Goal: Information Seeking & Learning: Learn about a topic

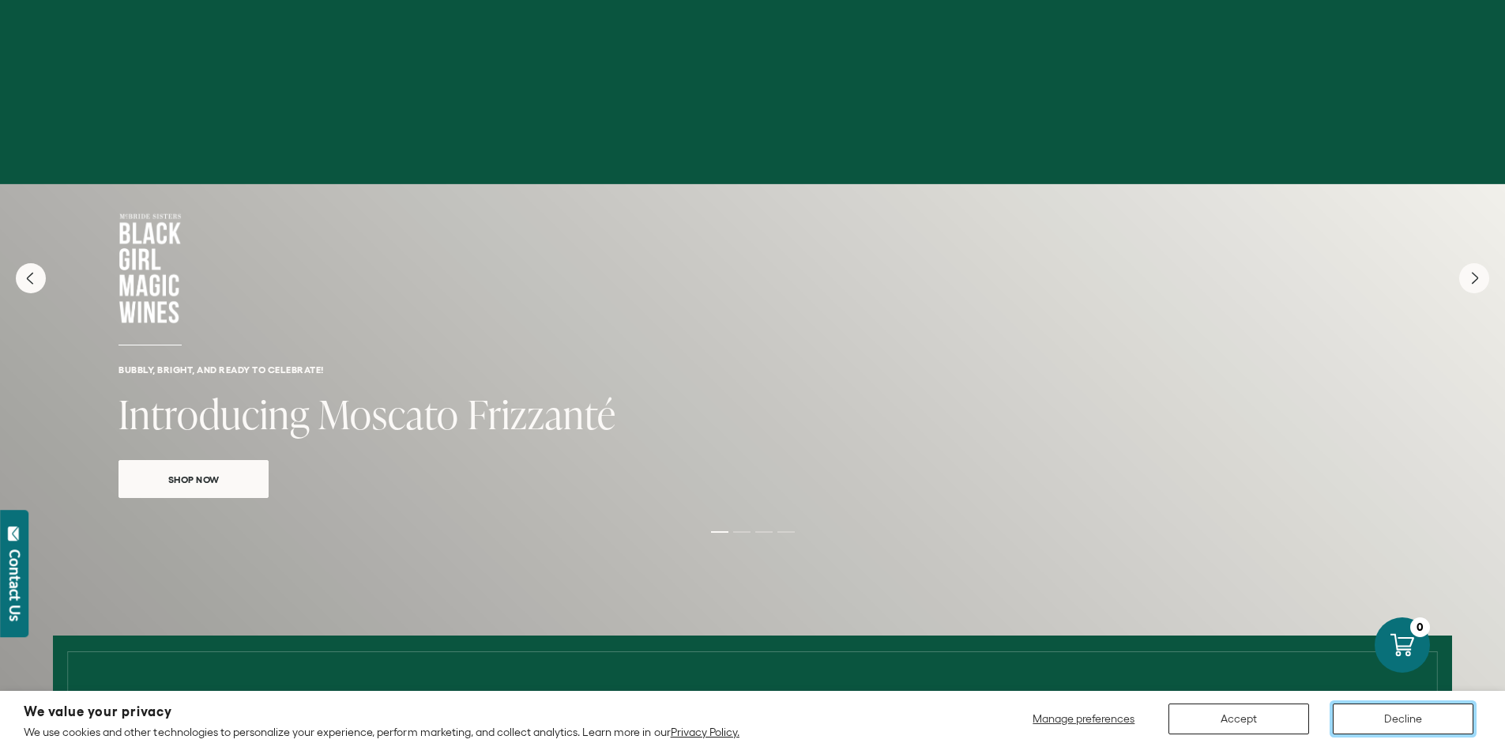
click at [1409, 717] on button "Decline" at bounding box center [1403, 718] width 141 height 31
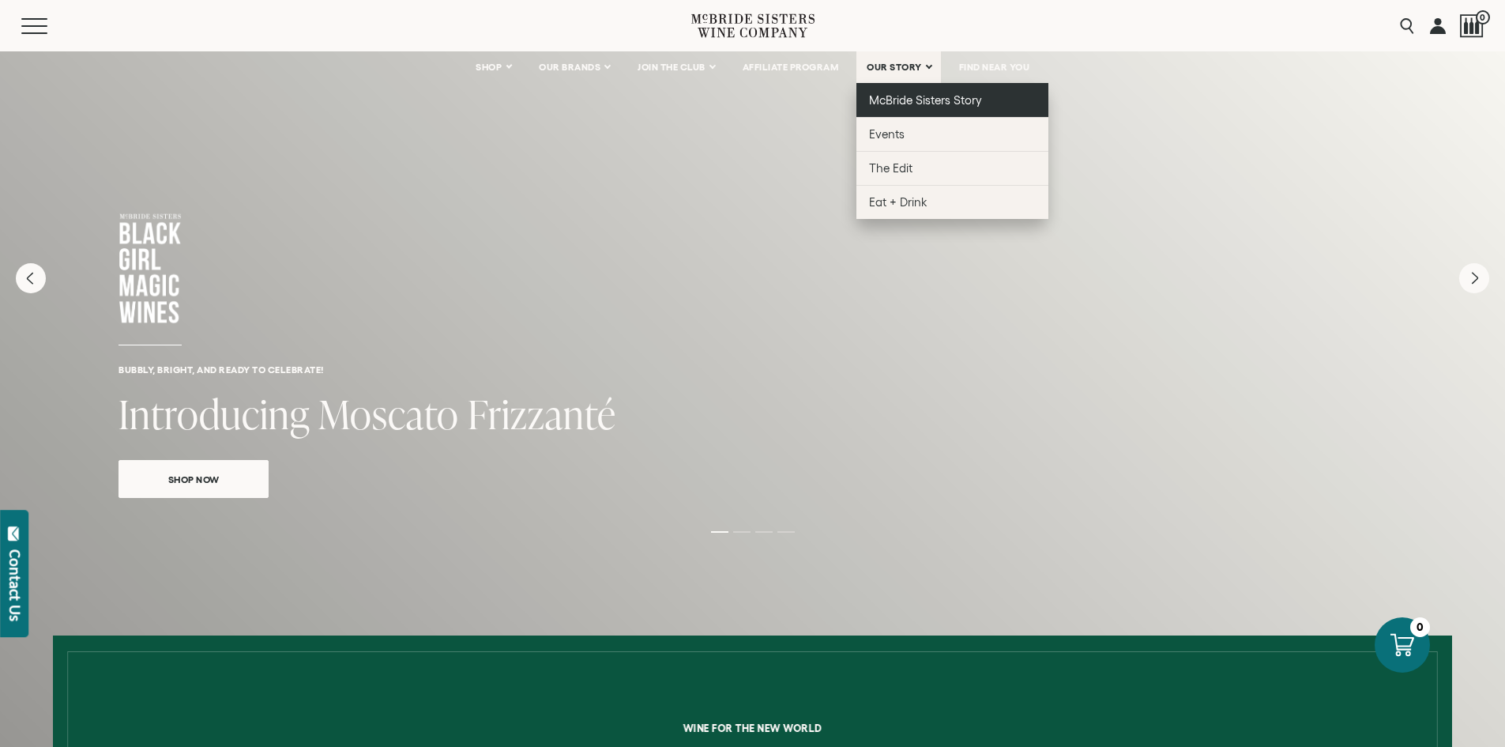
click at [916, 100] on span "McBride Sisters Story" at bounding box center [925, 99] width 113 height 13
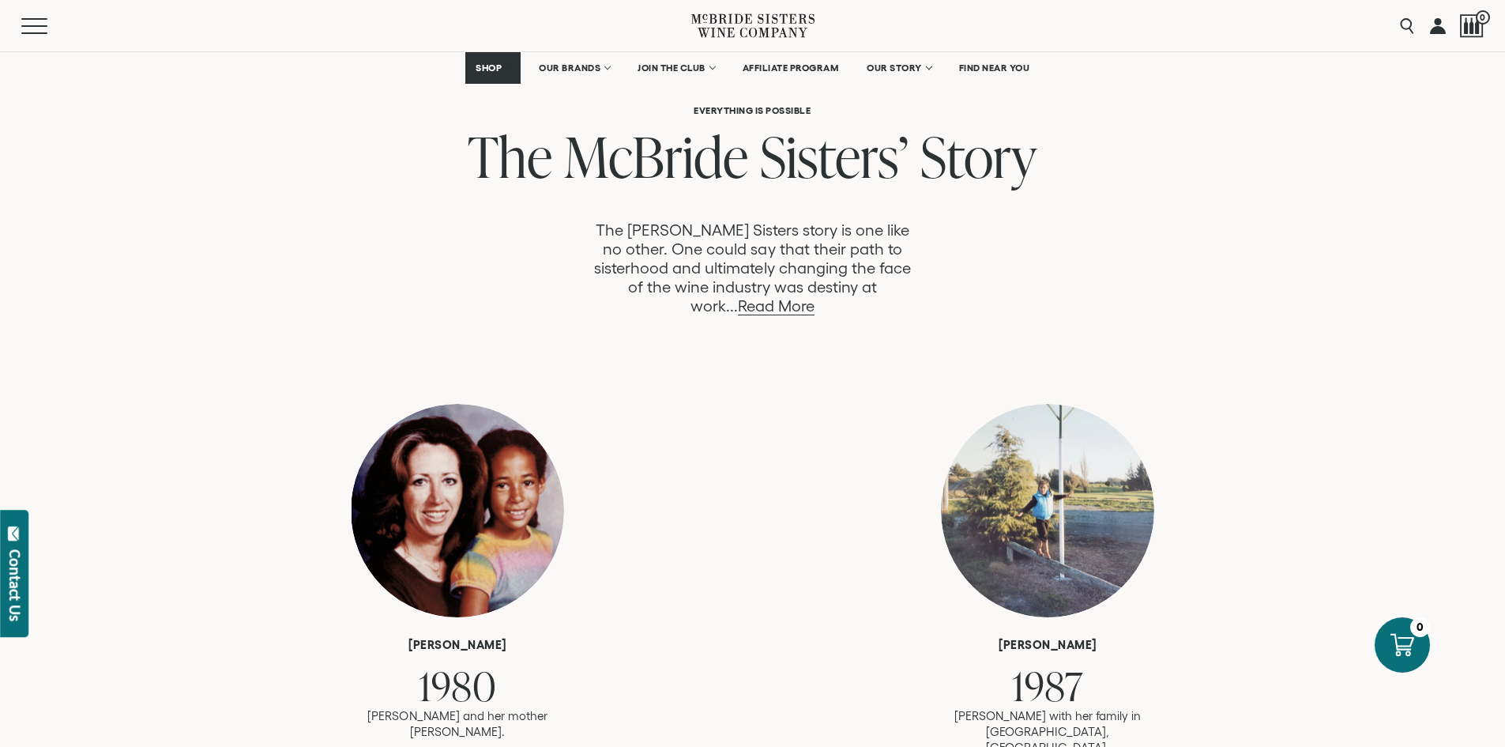
scroll to position [869, 0]
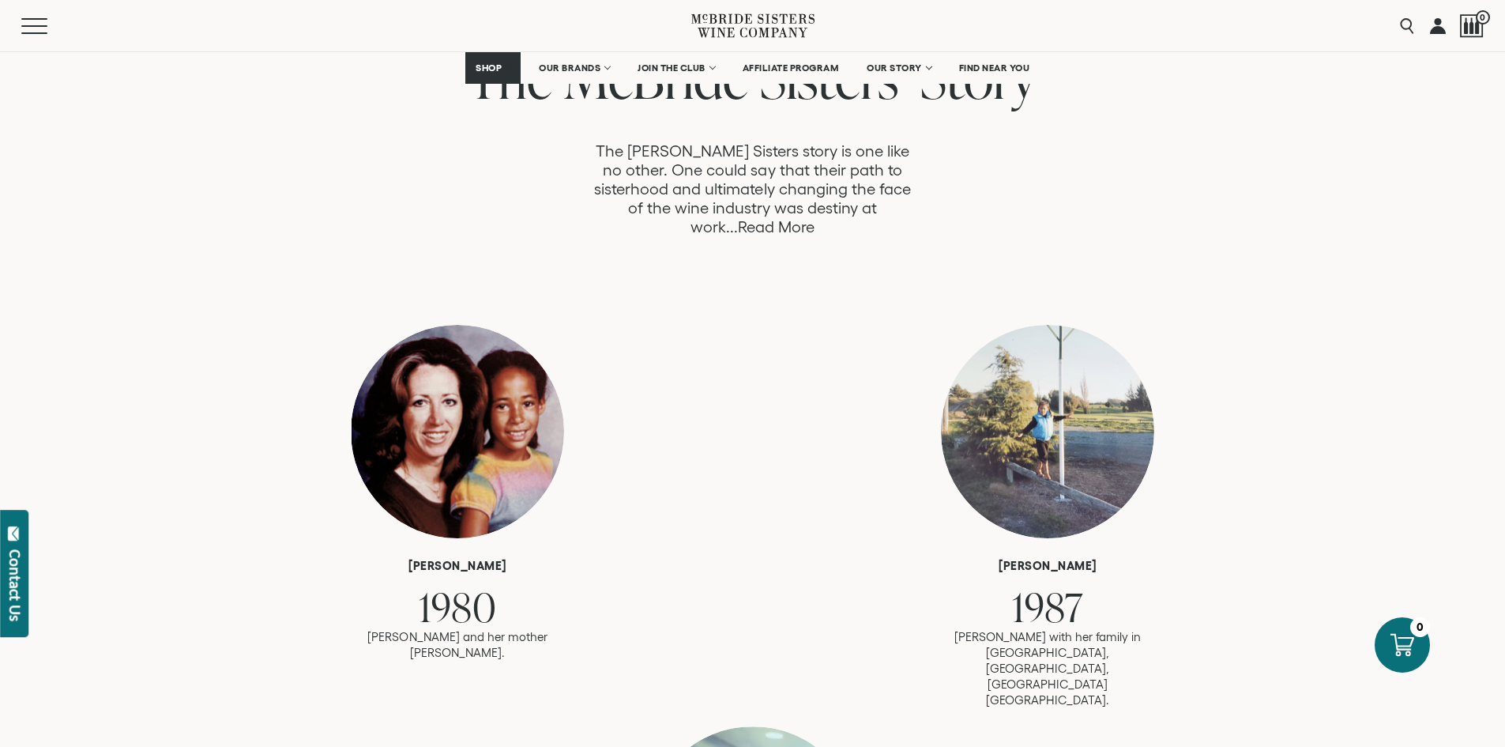
click at [814, 218] on link "Read More" at bounding box center [776, 227] width 77 height 18
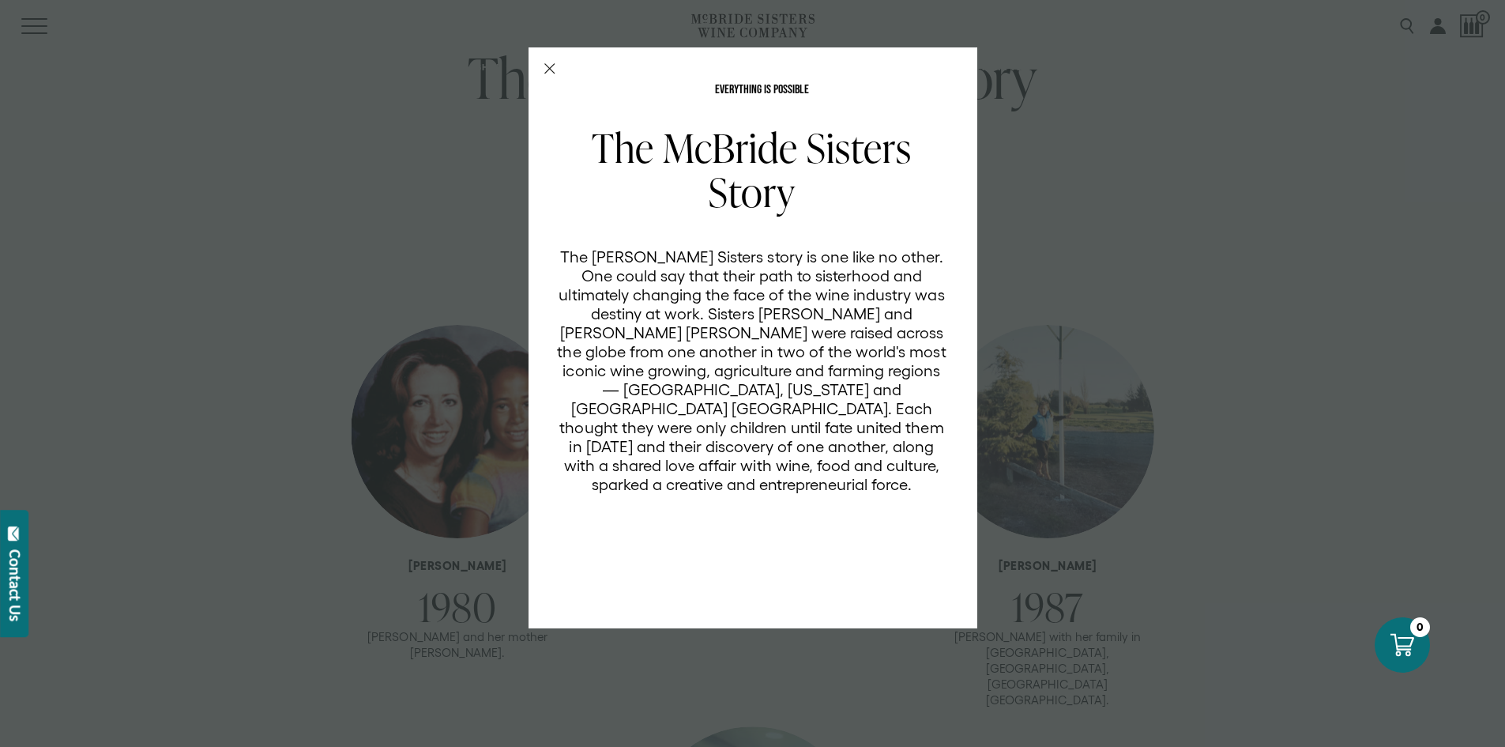
scroll to position [0, 0]
click at [547, 66] on line "Close Modal" at bounding box center [548, 68] width 9 height 9
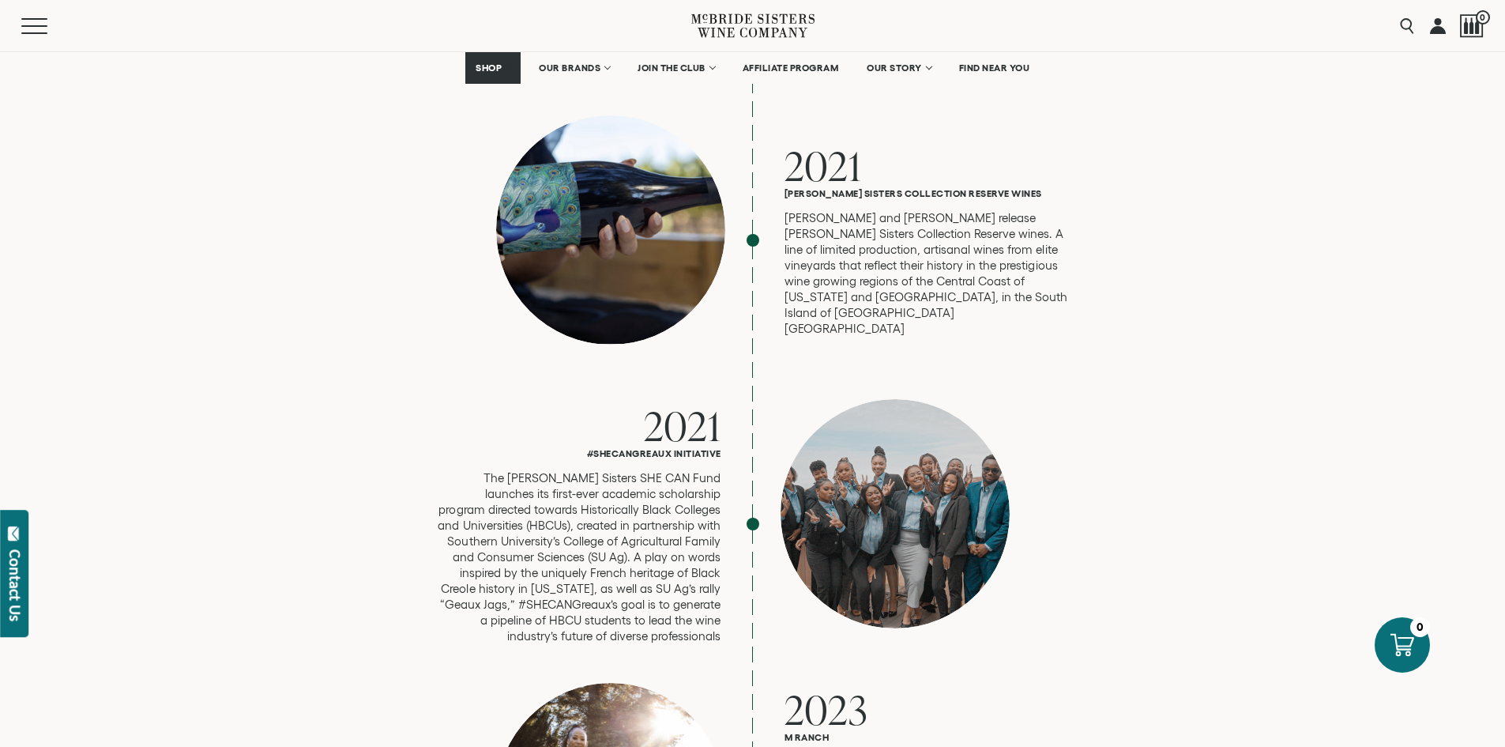
scroll to position [3775, 0]
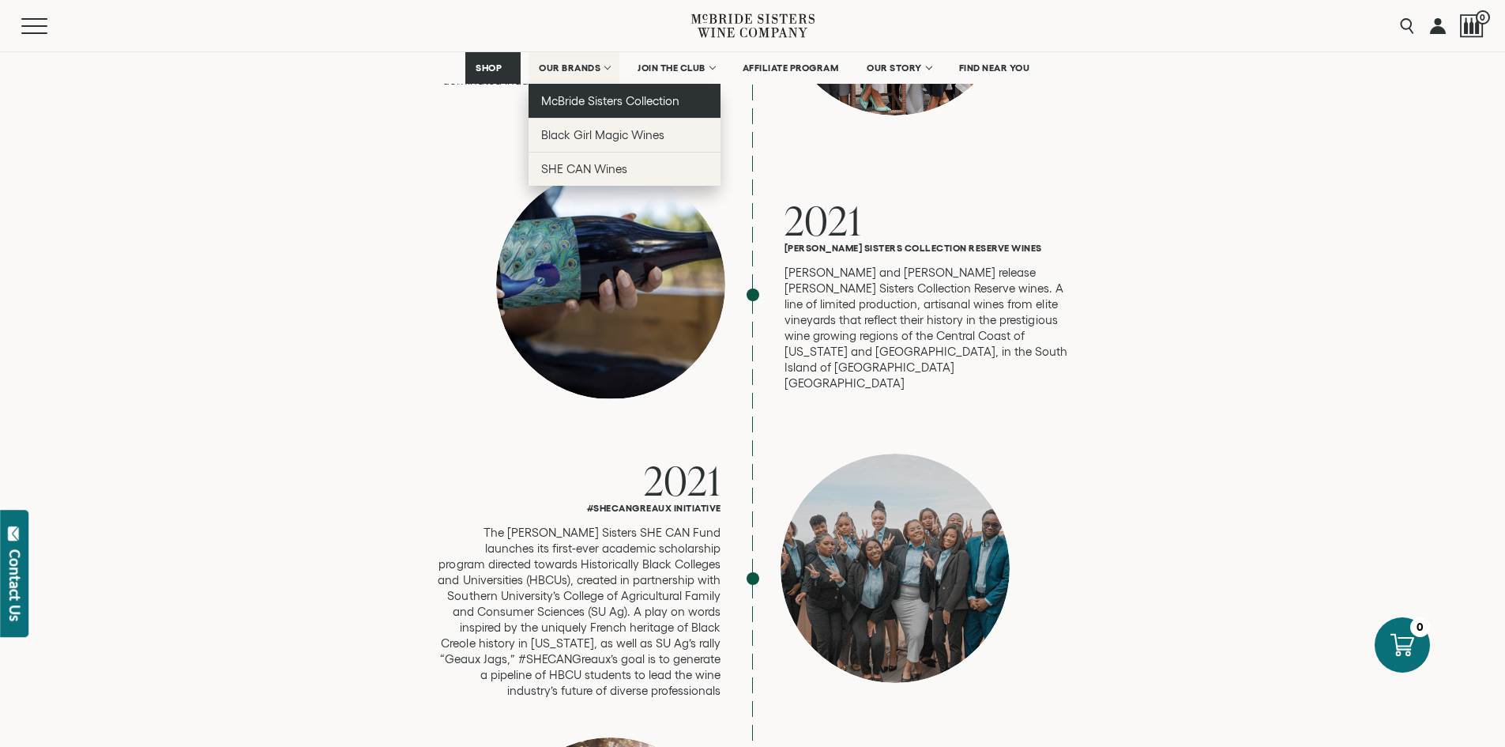
click at [580, 101] on span "McBride Sisters Collection" at bounding box center [610, 100] width 139 height 13
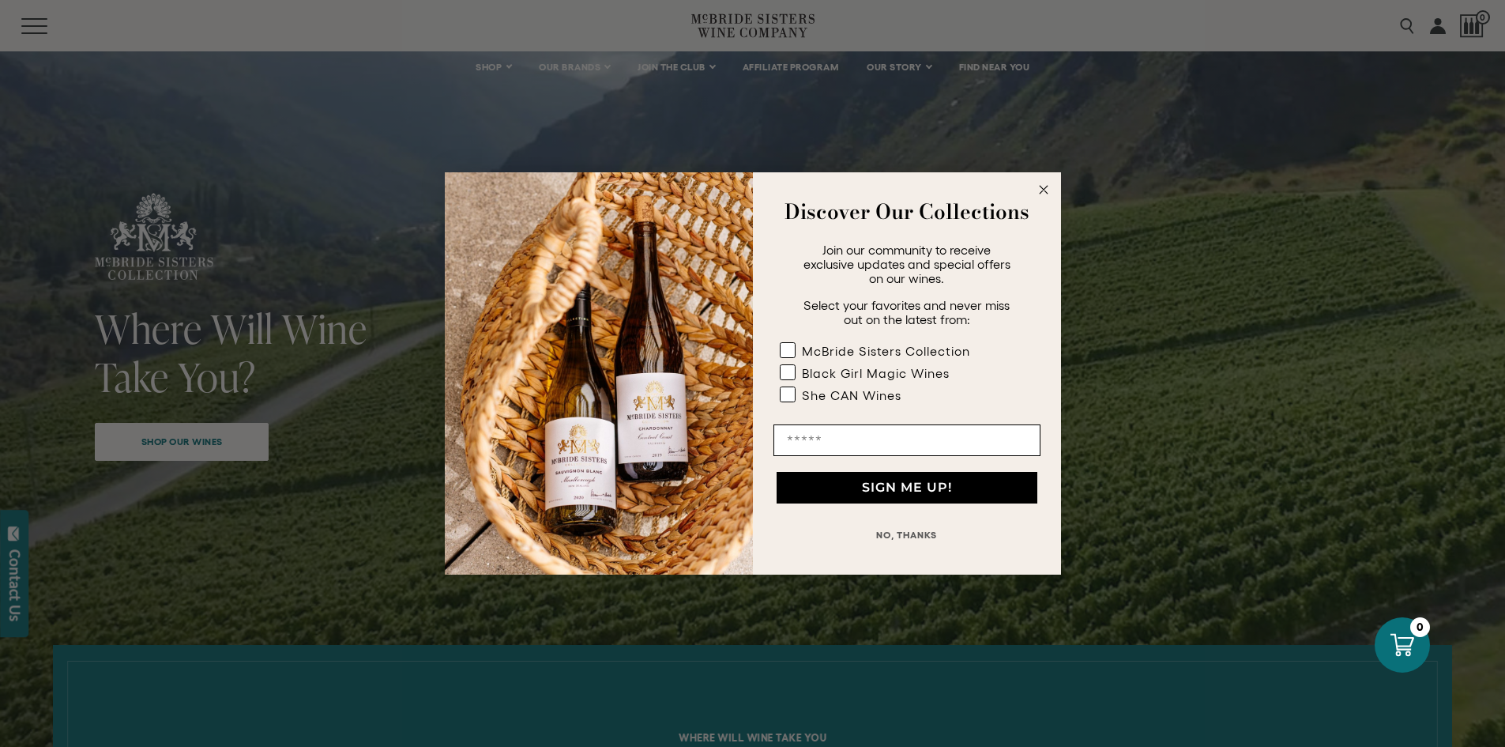
click at [1042, 190] on icon "Close dialog" at bounding box center [1044, 190] width 8 height 8
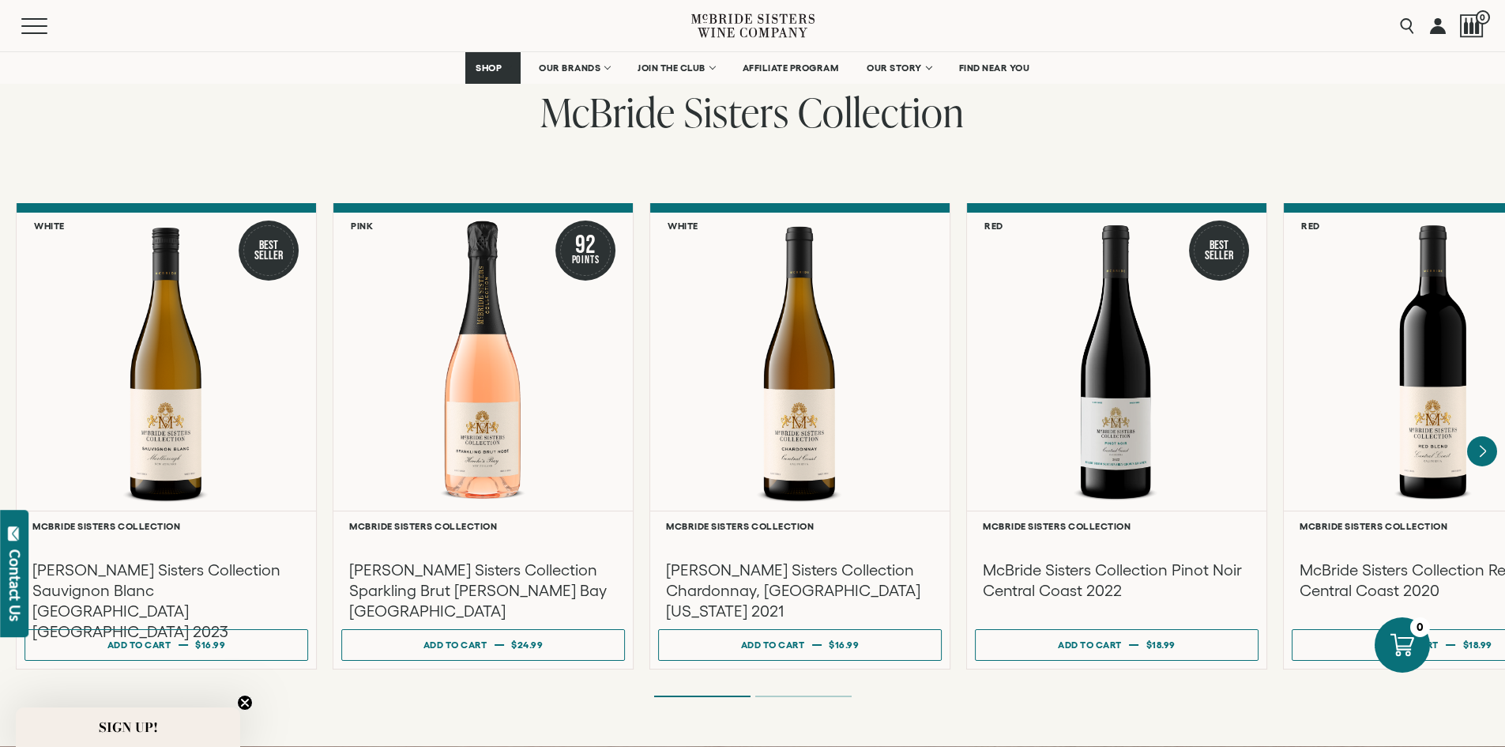
scroll to position [1264, 0]
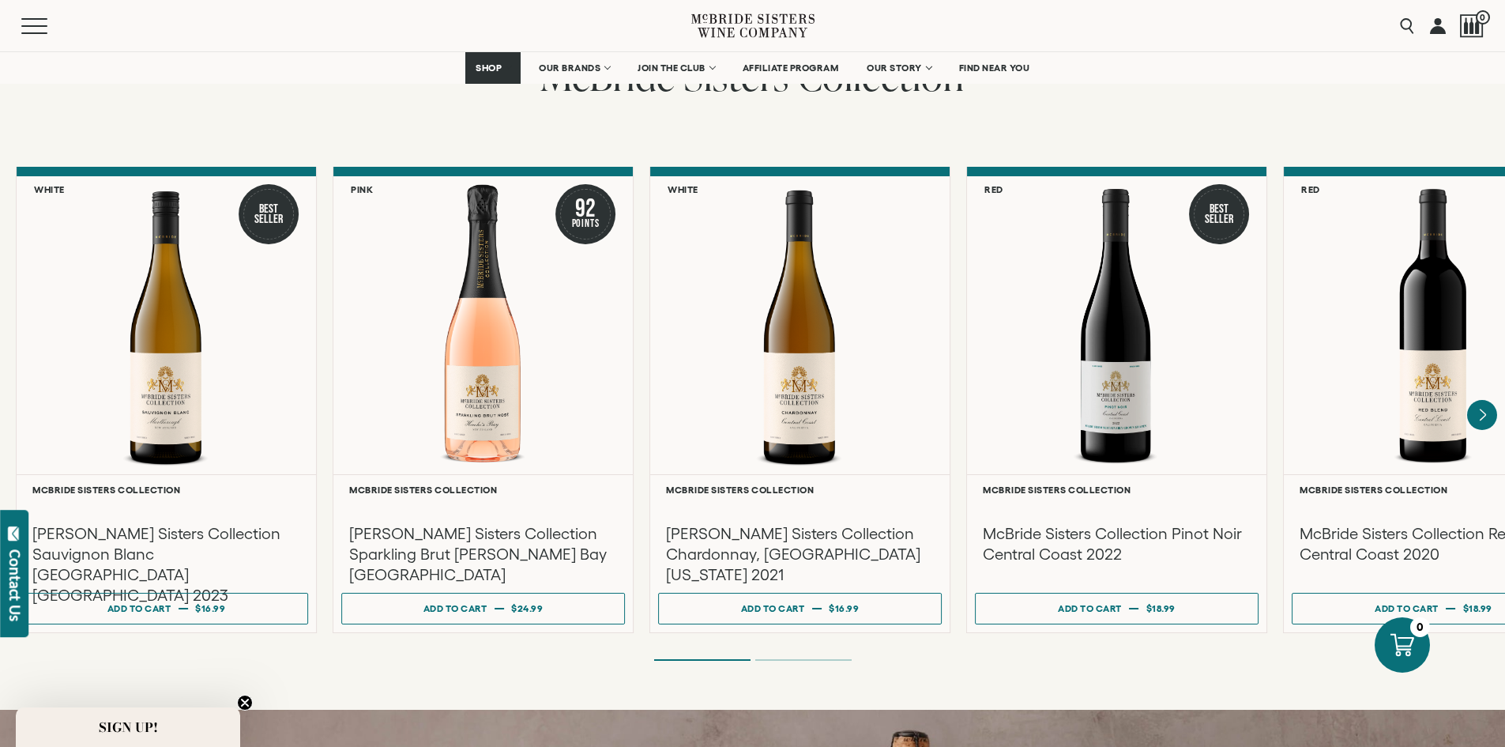
click at [790, 659] on li "Page dot 2" at bounding box center [803, 660] width 96 height 2
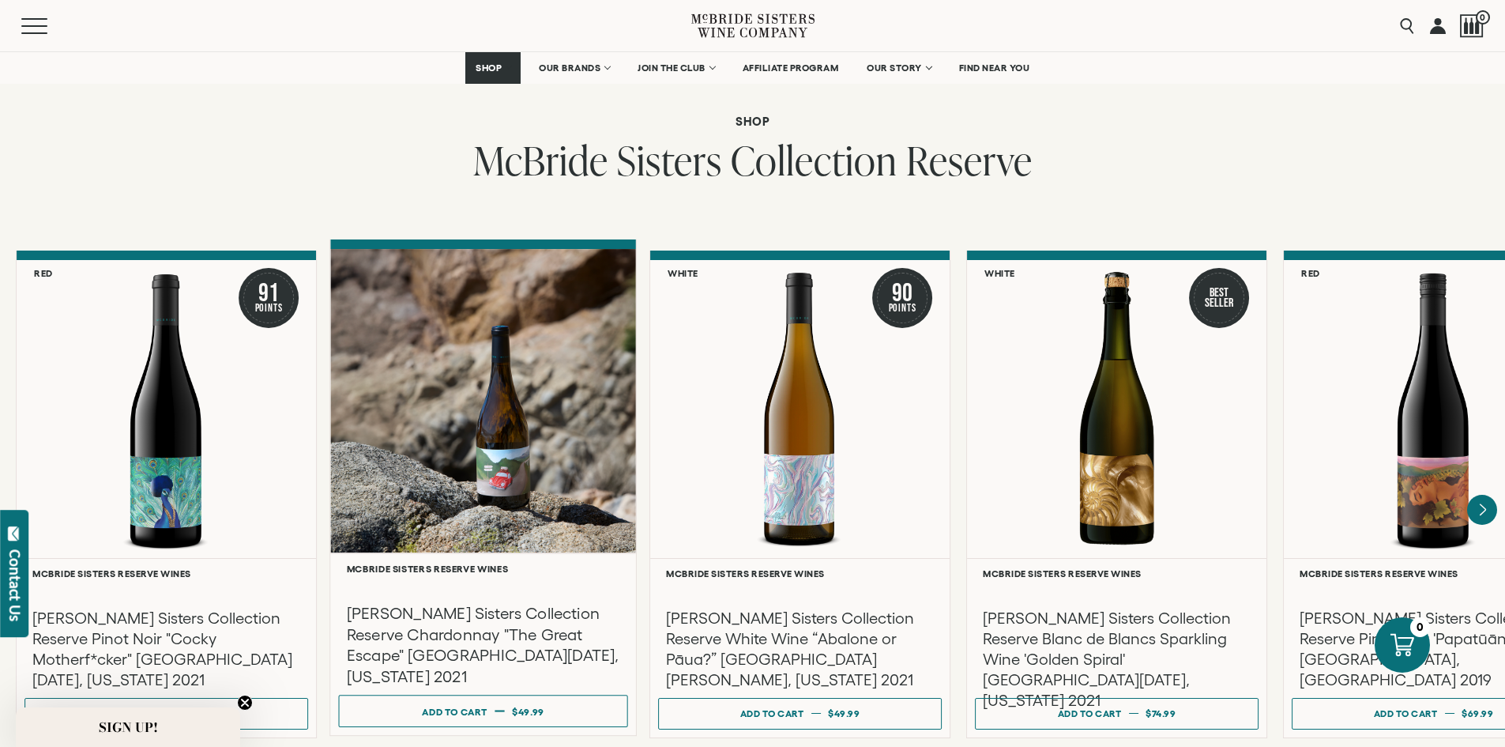
scroll to position [2528, 0]
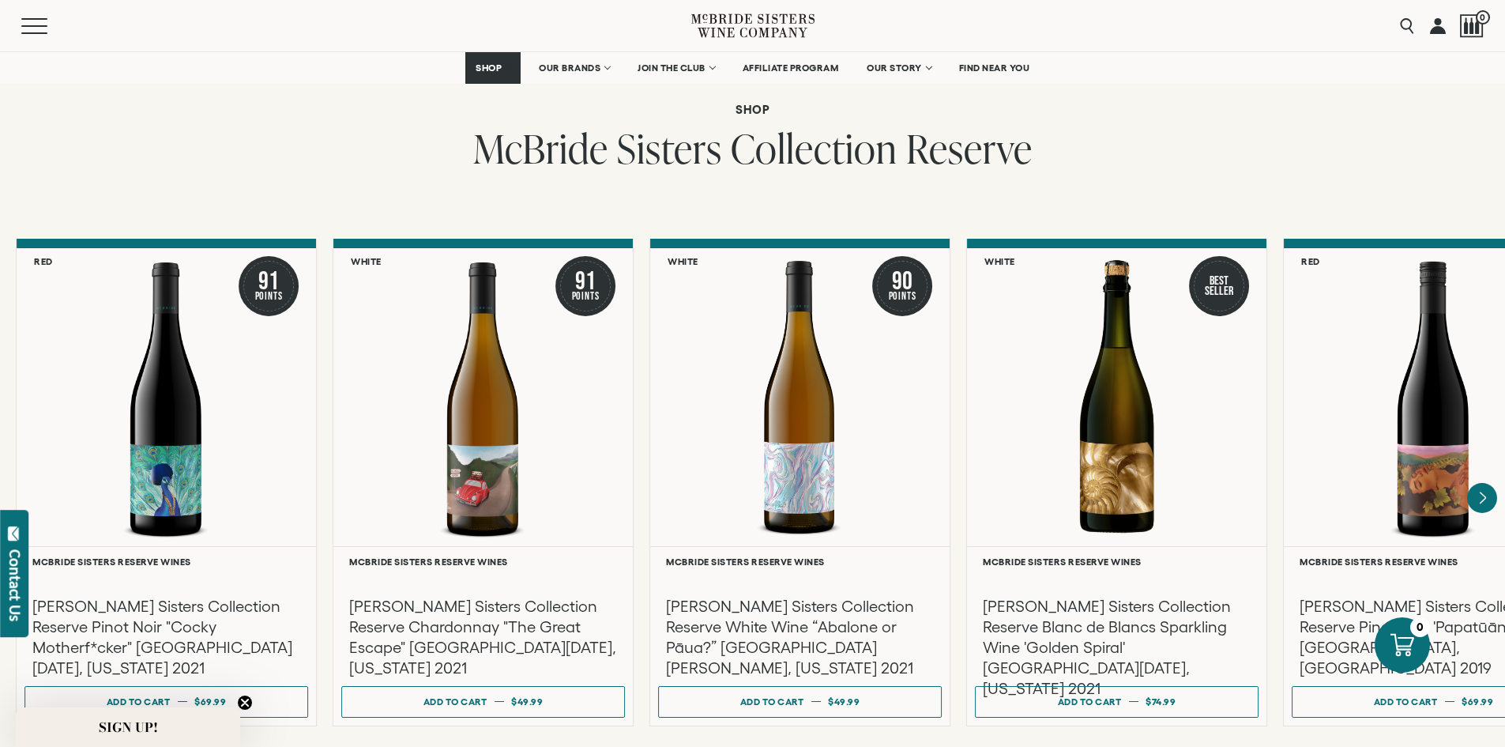
click at [799, 746] on li "Page dot 2" at bounding box center [803, 753] width 96 height 2
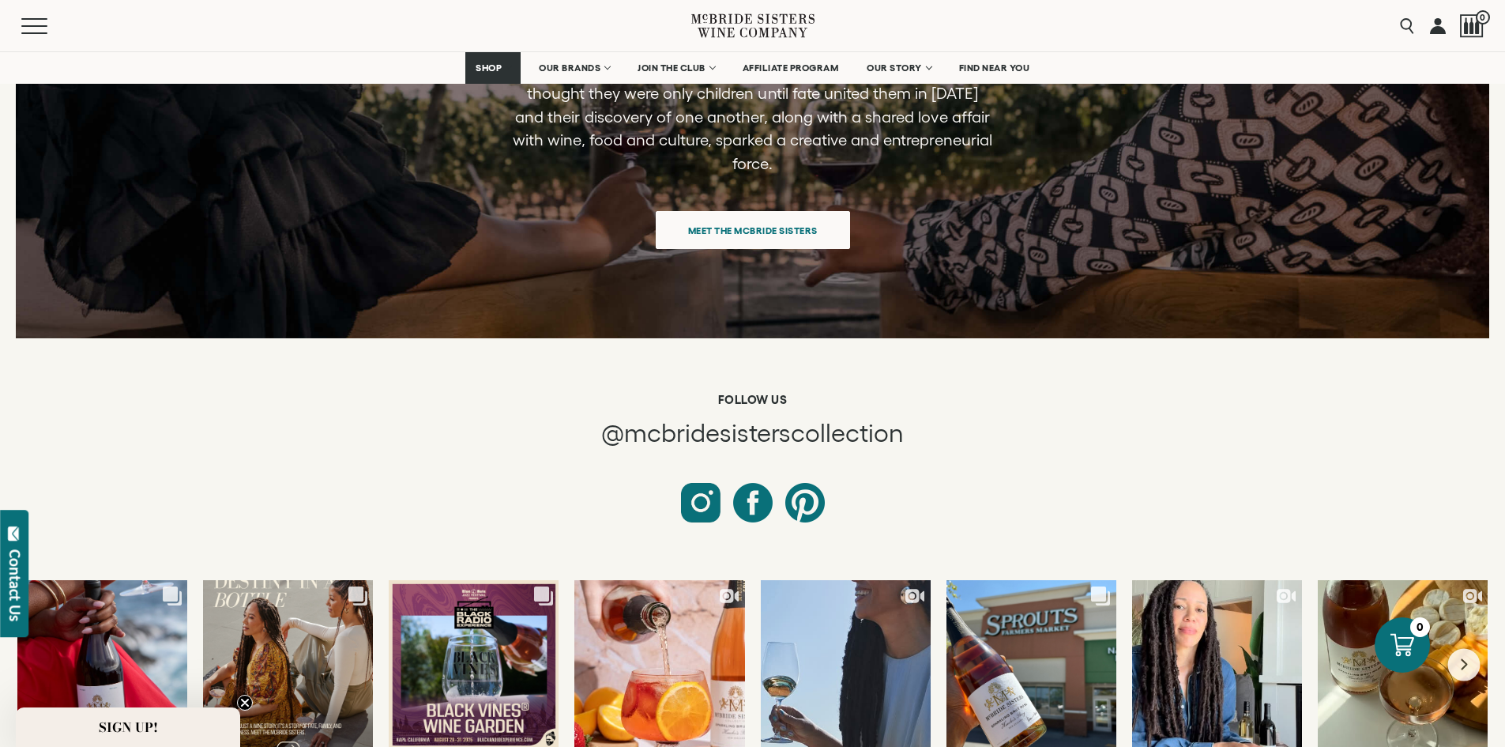
scroll to position [6392, 0]
